Goal: Information Seeking & Learning: Learn about a topic

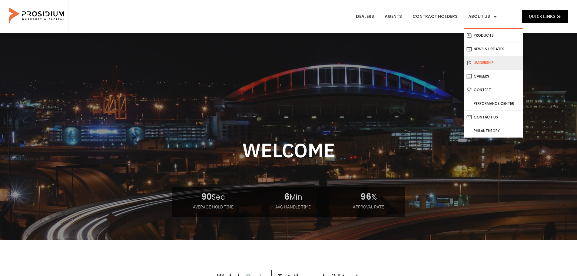
click at [481, 59] on link "Leadership" at bounding box center [493, 62] width 59 height 13
click at [485, 131] on link "Philanthropy" at bounding box center [493, 130] width 59 height 13
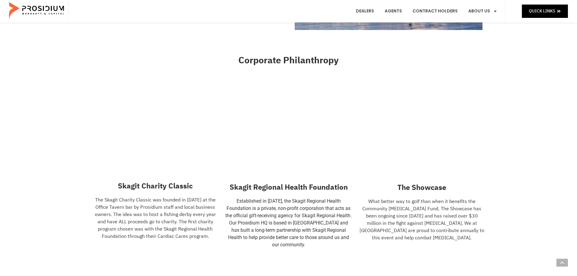
scroll to position [273, 0]
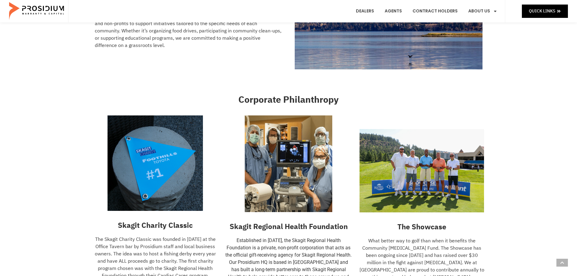
click at [412, 174] on img at bounding box center [421, 170] width 125 height 83
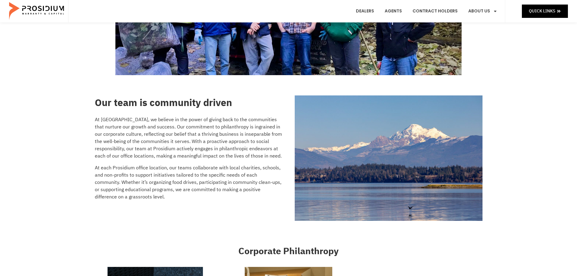
scroll to position [0, 0]
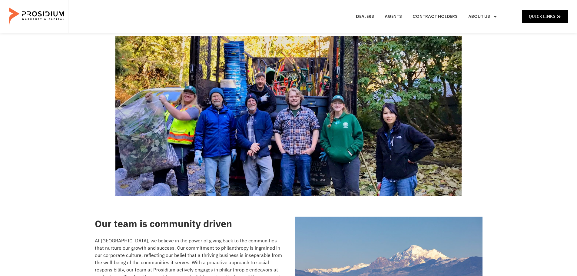
click at [477, 92] on link "Contest" at bounding box center [493, 98] width 59 height 13
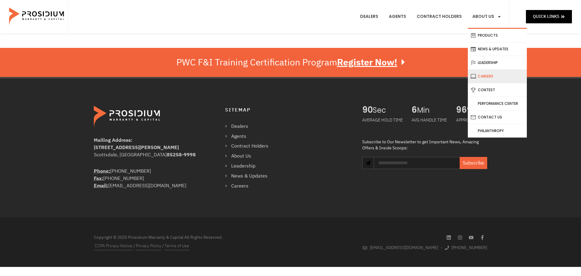
click at [485, 75] on link "Careers" at bounding box center [497, 76] width 59 height 13
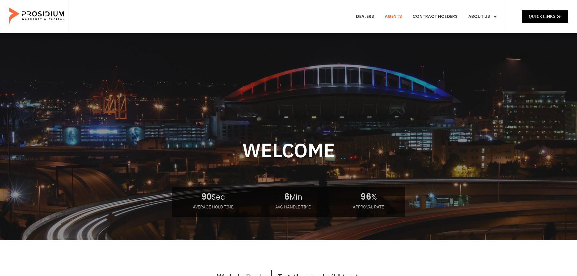
click at [395, 14] on link "Agents" at bounding box center [393, 16] width 26 height 22
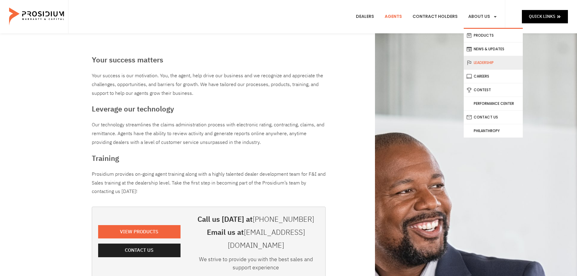
click at [484, 61] on link "Leadership" at bounding box center [493, 62] width 59 height 13
